Goal: Task Accomplishment & Management: Manage account settings

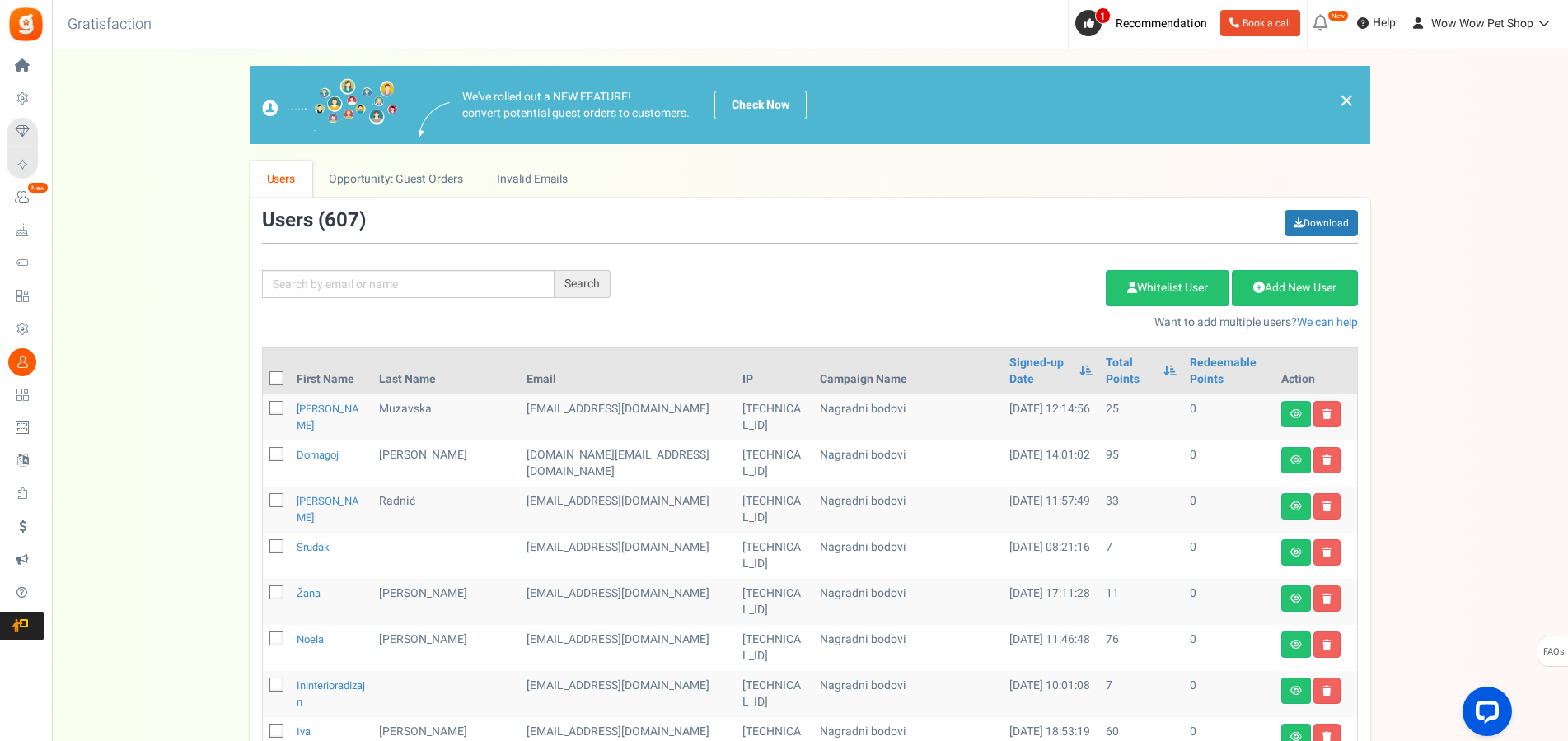
click at [493, 284] on input "text" at bounding box center [408, 283] width 292 height 28
type input "[PERSON_NAME]"
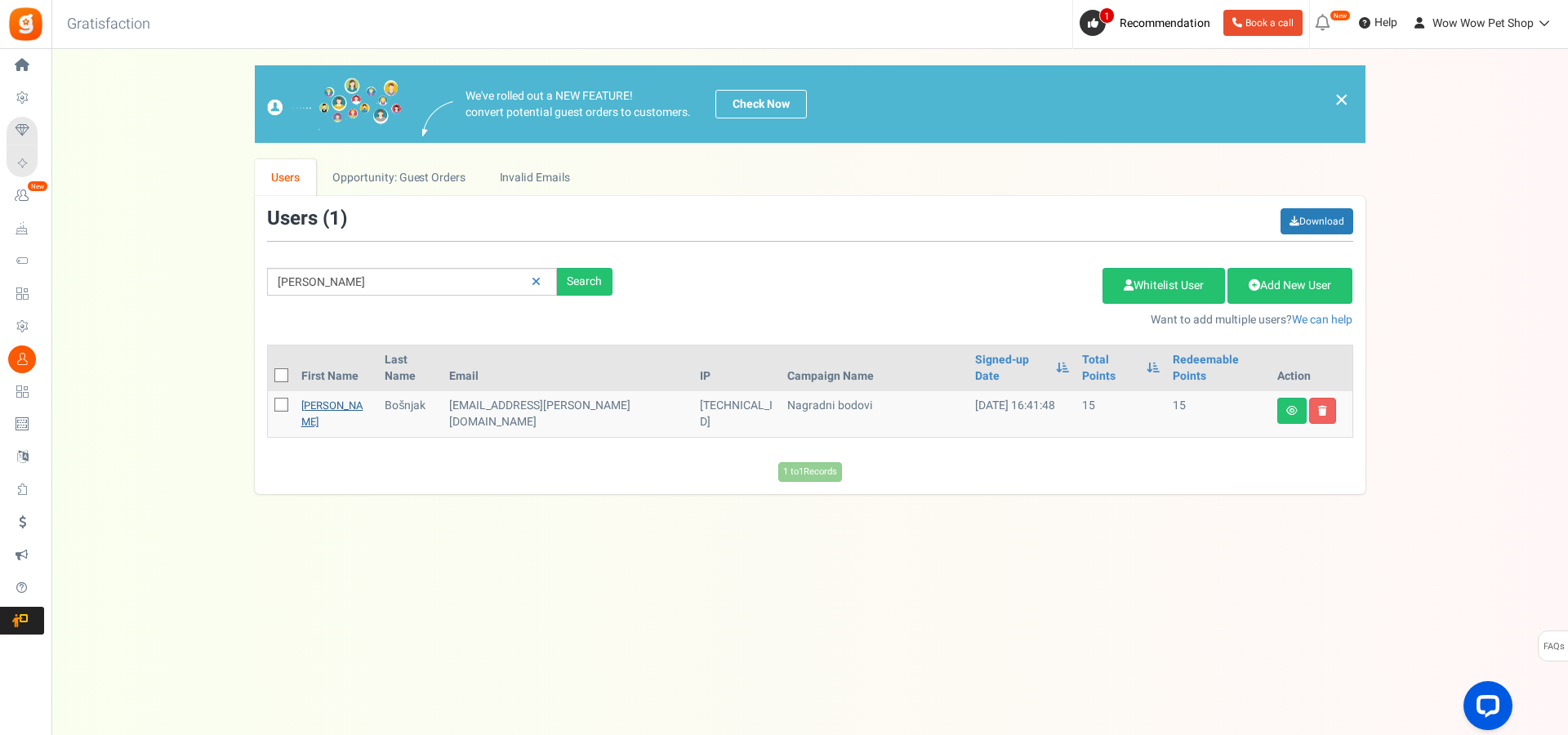
click at [309, 398] on link "[PERSON_NAME]" at bounding box center [332, 413] width 62 height 32
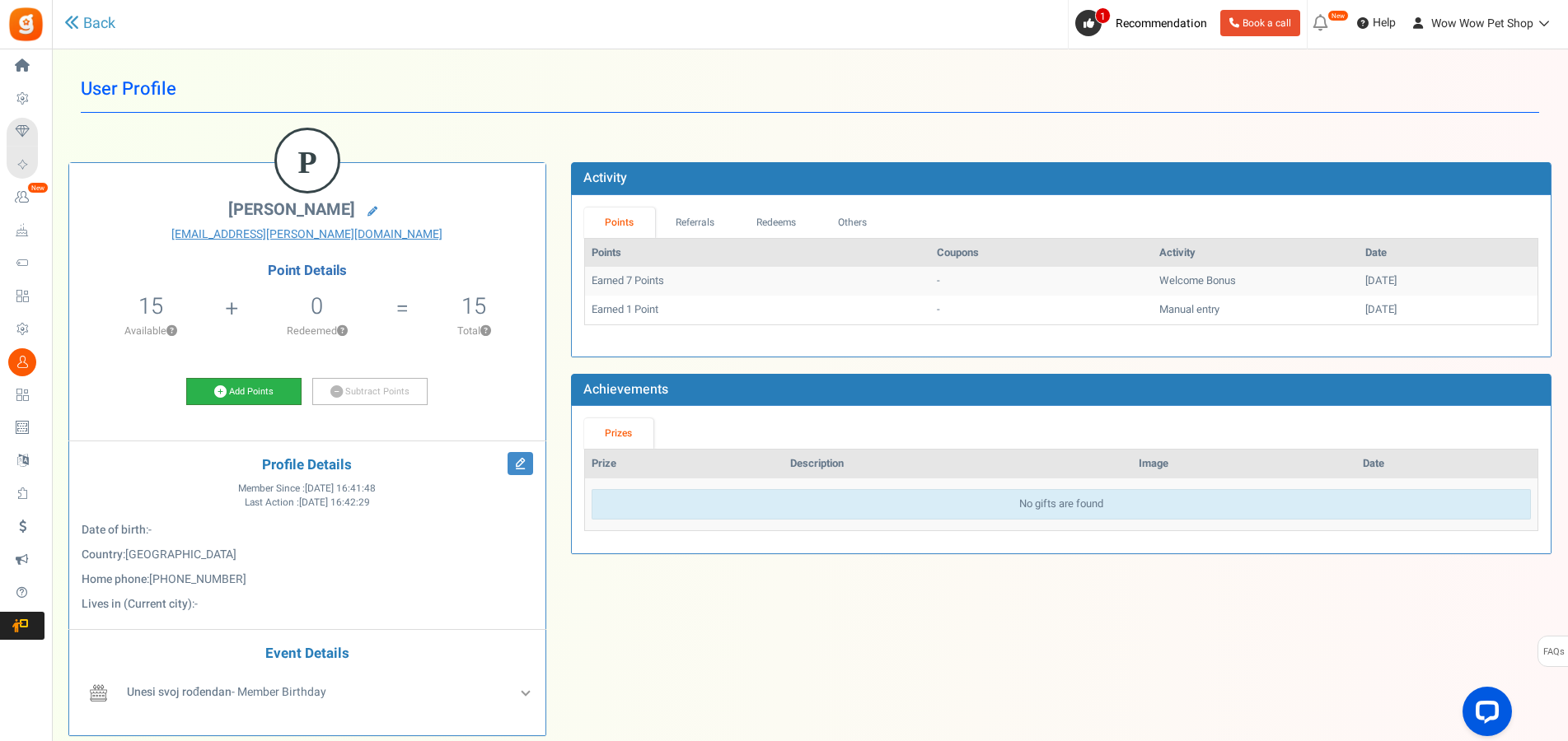
click at [235, 387] on link "Add Points" at bounding box center [243, 392] width 115 height 28
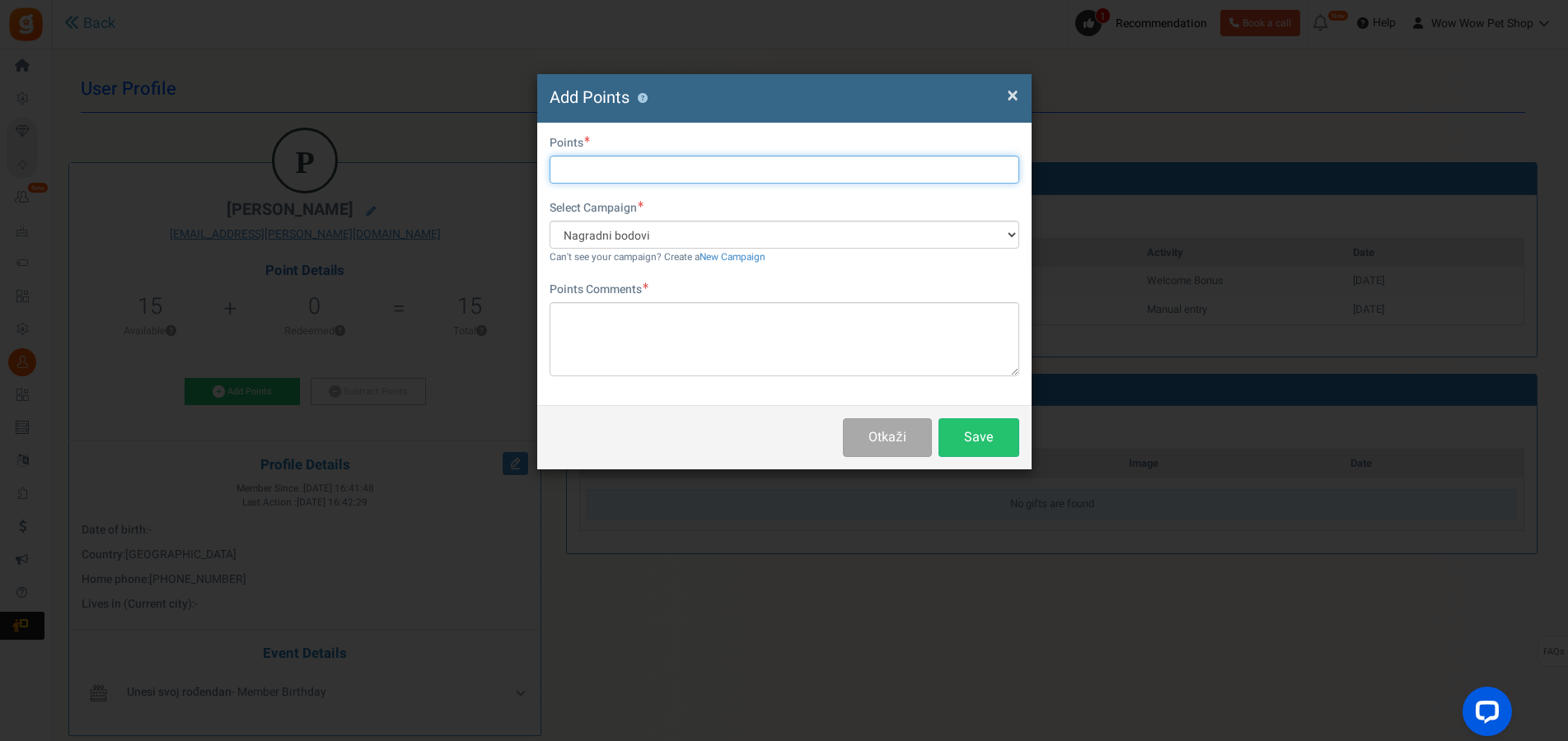
click at [621, 166] on input "text" at bounding box center [784, 169] width 469 height 28
type input "9"
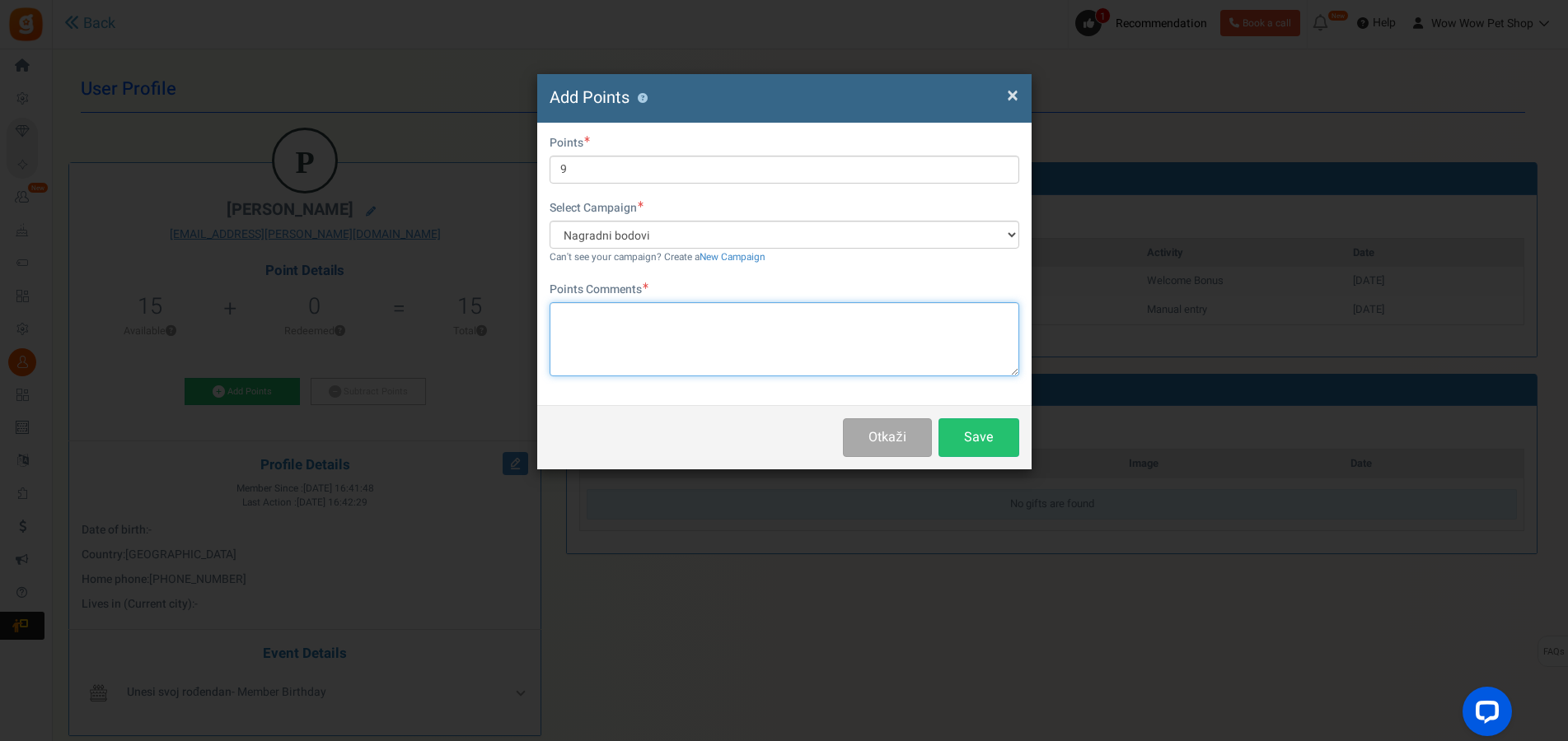
click at [629, 323] on textarea at bounding box center [784, 339] width 469 height 74
paste textarea "1585"
click at [613, 312] on textarea "Račun br .1585" at bounding box center [784, 339] width 469 height 74
click at [602, 312] on textarea "Račun br . 1585" at bounding box center [784, 339] width 469 height 74
click at [605, 315] on textarea "Račun br . 1585" at bounding box center [784, 339] width 469 height 74
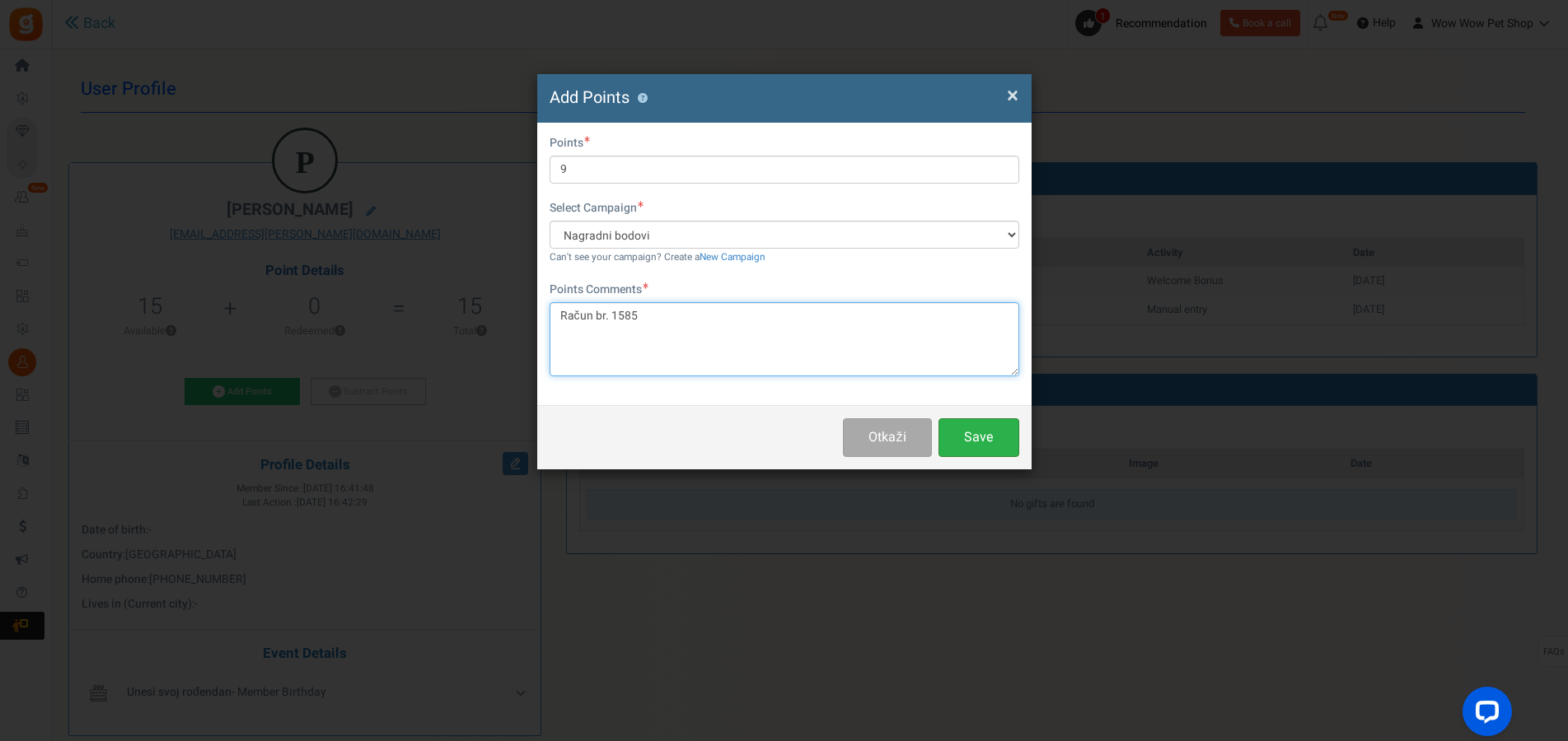
type textarea "Račun br. 1585"
click at [981, 457] on button "Save" at bounding box center [979, 438] width 81 height 39
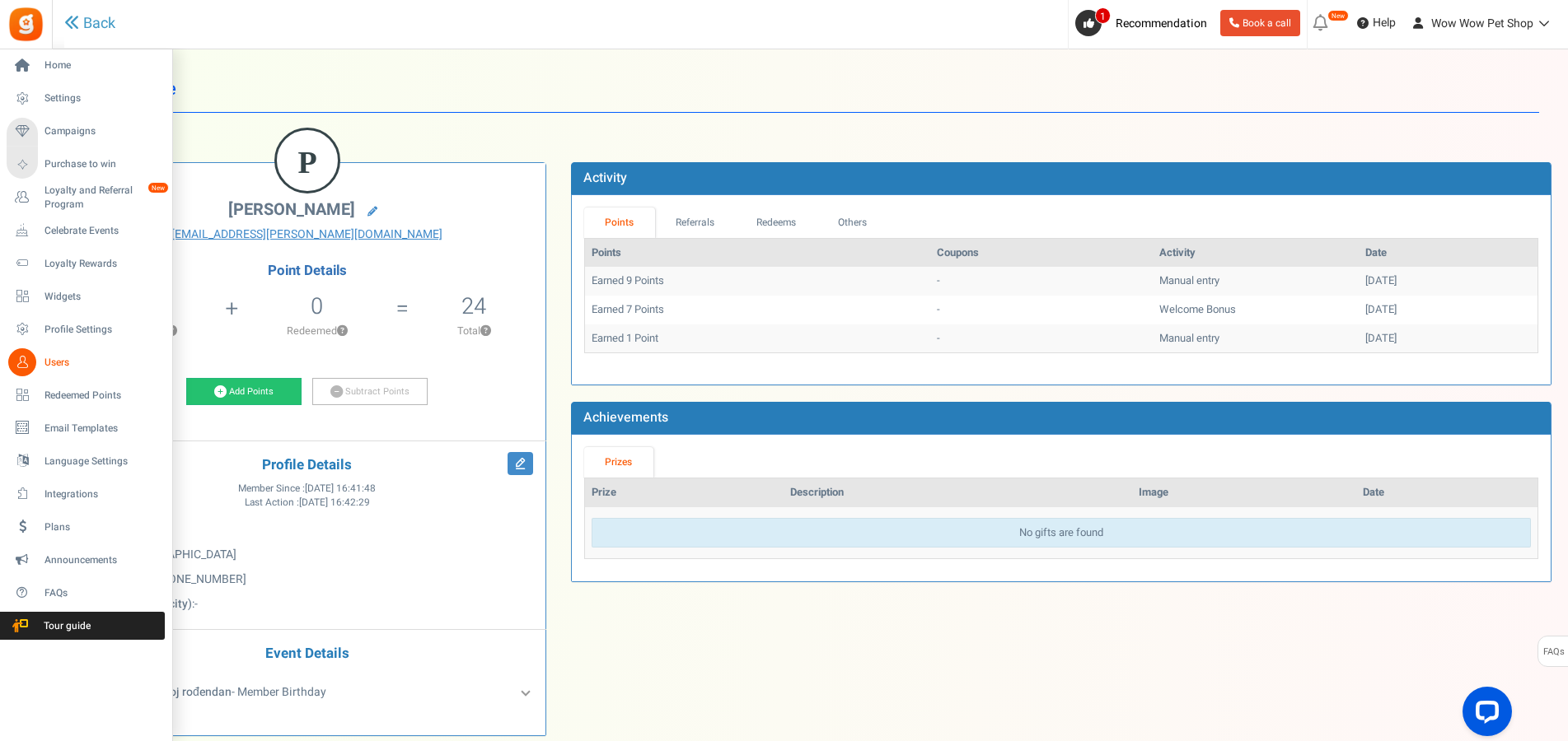
click at [52, 361] on span "Users" at bounding box center [103, 363] width 115 height 14
